Goal: Transaction & Acquisition: Obtain resource

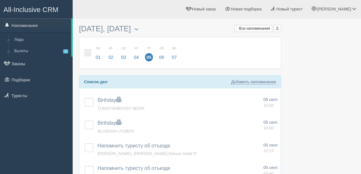
click at [22, 64] on link "Заказы" at bounding box center [36, 64] width 73 height 14
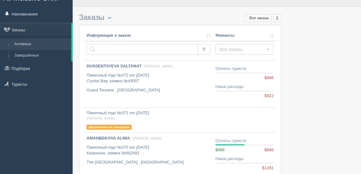
scroll to position [12, 0]
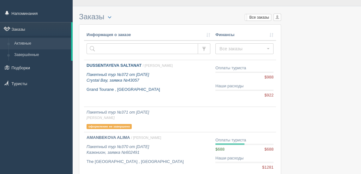
click at [180, 74] on p "Пакетный тур №372 от 05.09.2025 Crystal Bay, заявка №43057" at bounding box center [149, 78] width 124 height 12
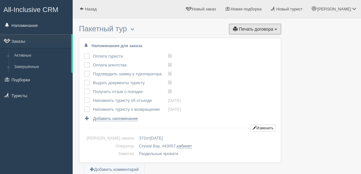
click at [267, 33] on button "Печать договора Печать" at bounding box center [255, 29] width 52 height 11
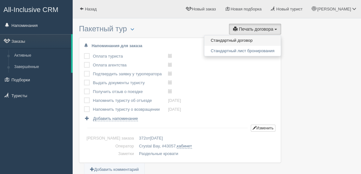
click at [255, 40] on link "Стандартный договор" at bounding box center [243, 40] width 77 height 10
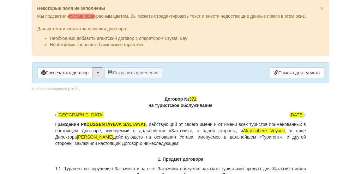
click at [98, 74] on button "button" at bounding box center [98, 72] width 11 height 11
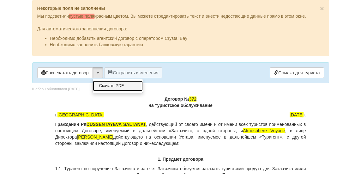
click at [114, 83] on link "Скачать PDF" at bounding box center [118, 86] width 50 height 10
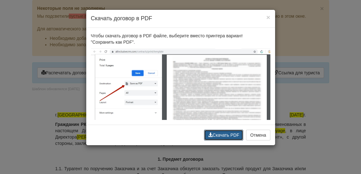
click at [226, 135] on button "Скачать PDF" at bounding box center [223, 135] width 39 height 11
